Goal: Transaction & Acquisition: Purchase product/service

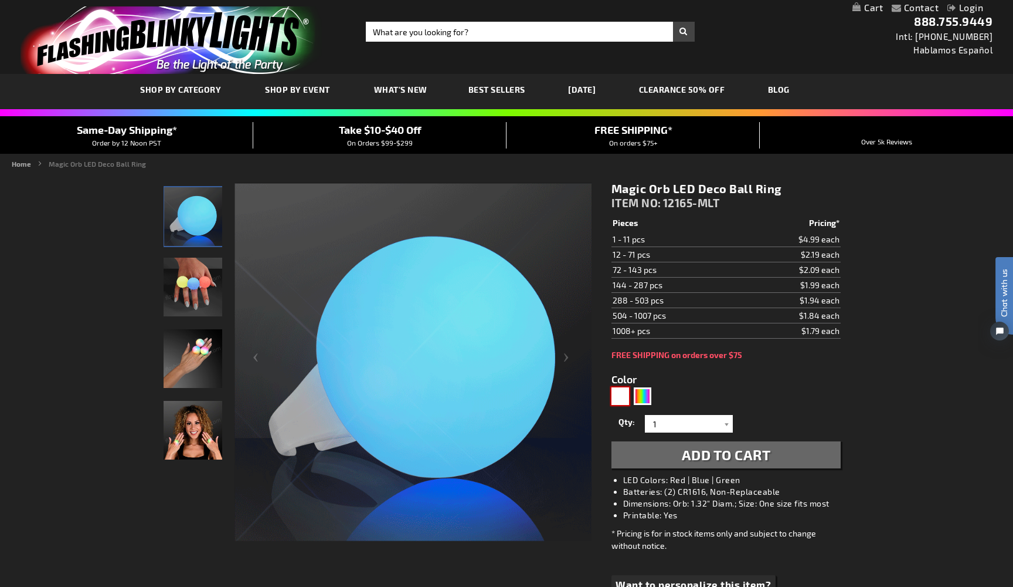
click at [616, 399] on div "White" at bounding box center [621, 396] width 18 height 18
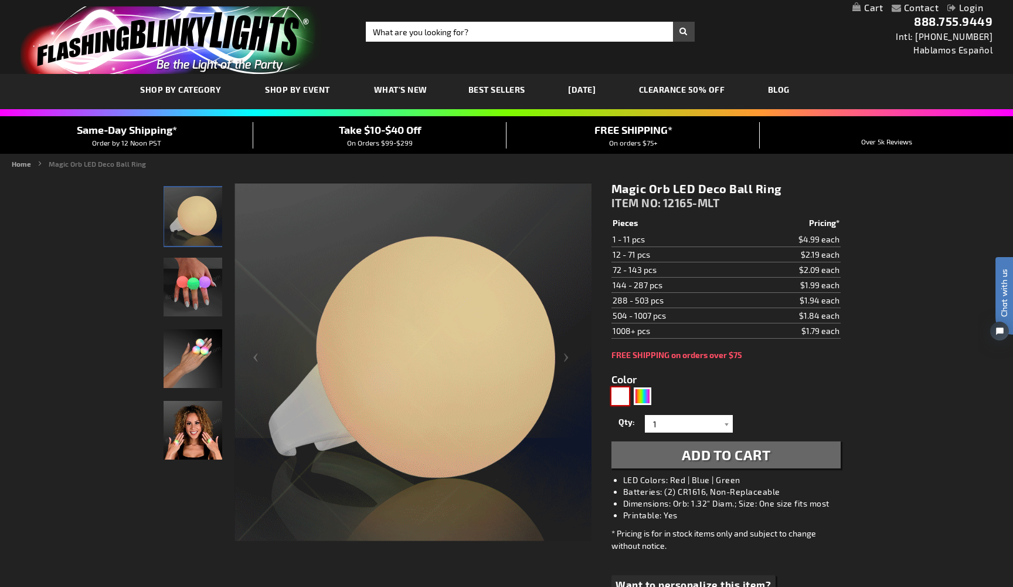
type input "5646"
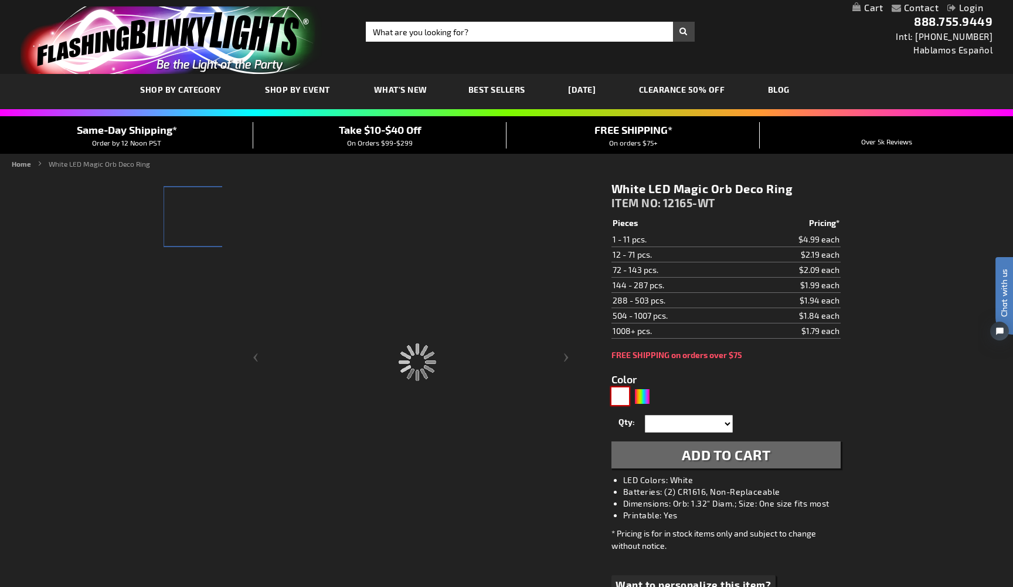
type input "12165-WT"
type input "Customize - White LED Magic Orb Deco Ring - ITEM NO: 12165-WT"
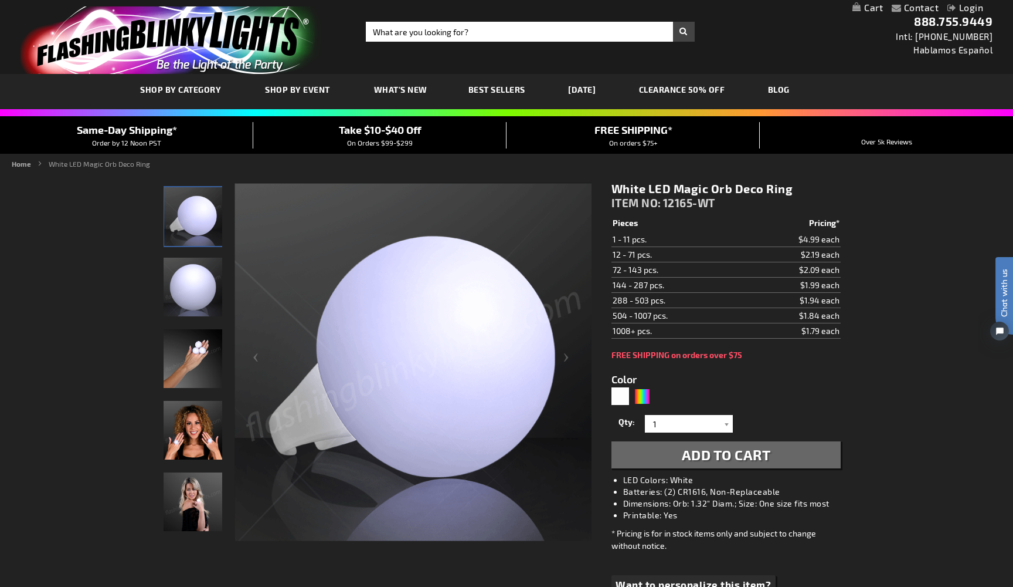
click at [206, 439] on div "Close dialog Get 10% Off Subscribe and save [DATE] Unlock Offer Submit" at bounding box center [506, 293] width 1013 height 587
click at [646, 396] on div "Multicolor" at bounding box center [643, 396] width 18 height 18
type input "5659"
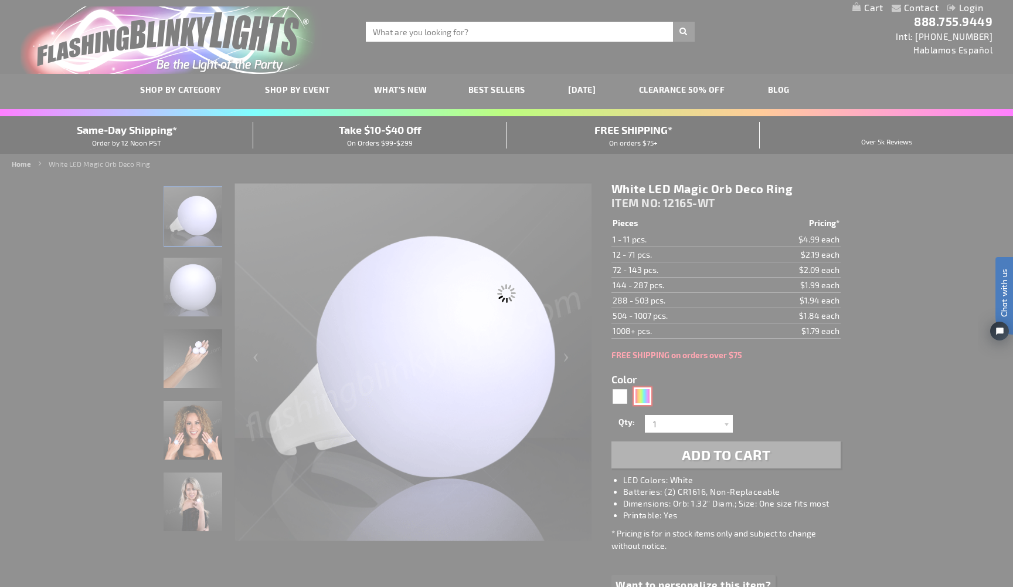
type input "12165-MLT"
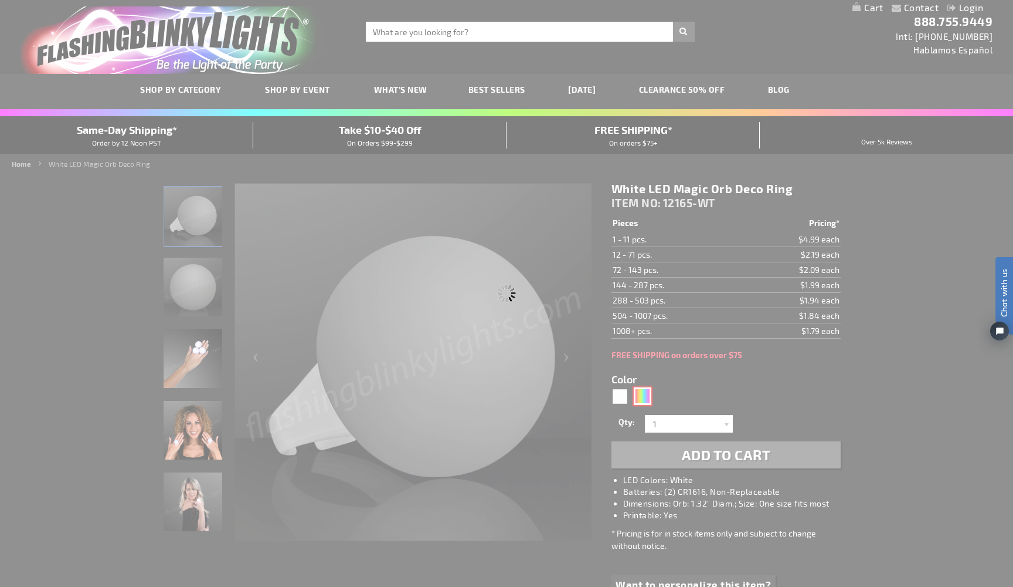
type input "Customize - Magic Orb LED Deco Ball Ring - ITEM NO: 12165-MLT"
